Goal: Navigation & Orientation: Find specific page/section

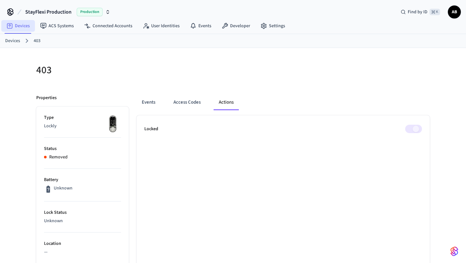
click at [20, 28] on link "Devices" at bounding box center [18, 26] width 34 height 12
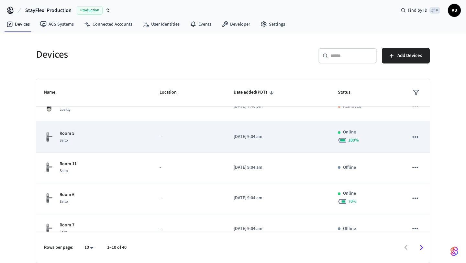
scroll to position [181, 0]
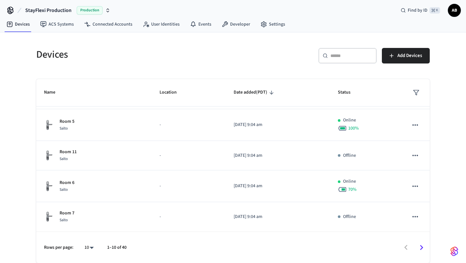
click at [93, 246] on body "StayFlexi Production Production Find by ID ⌘ K AB Devices ACS Systems Connected…" at bounding box center [233, 130] width 466 height 264
click at [88, 229] on li "100" at bounding box center [86, 226] width 17 height 17
type input "***"
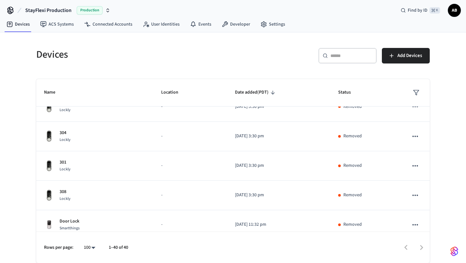
scroll to position [1103, 0]
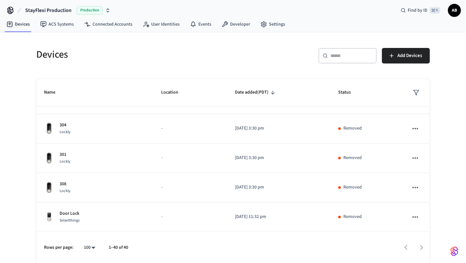
click at [418, 249] on div at bounding box center [282, 247] width 294 height 15
